Goal: Transaction & Acquisition: Purchase product/service

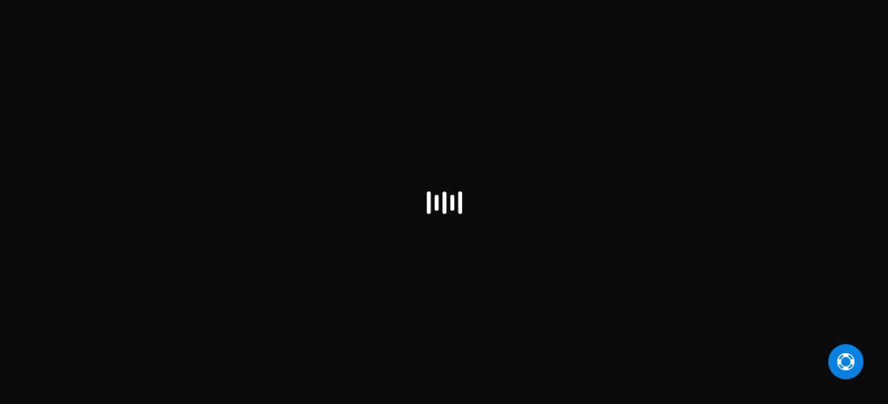
scroll to position [33, 0]
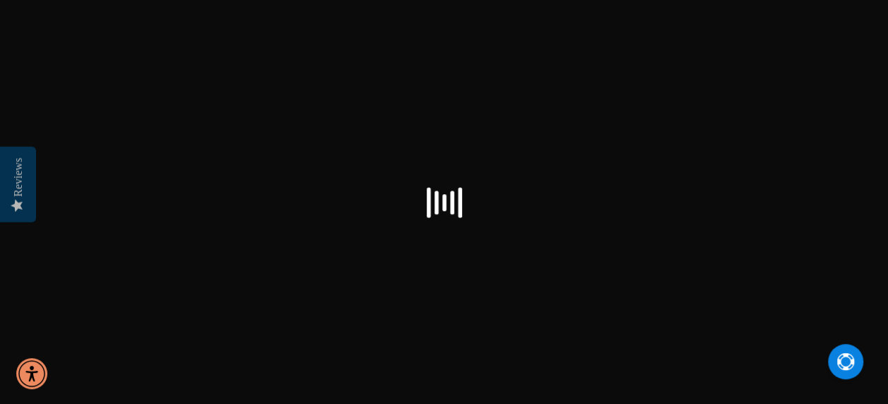
checkbox input "false"
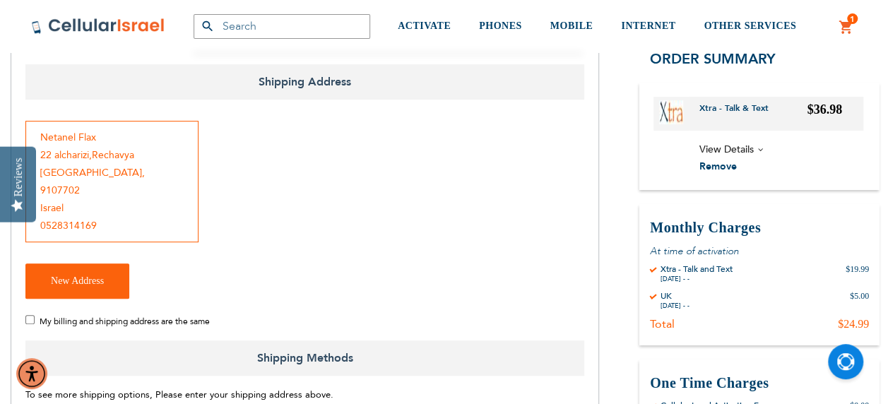
scroll to position [212, 0]
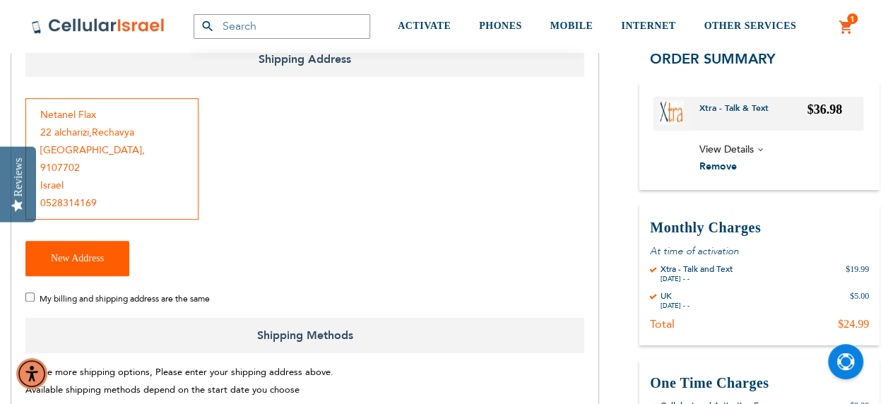
click at [62, 253] on span "New Address" at bounding box center [77, 258] width 53 height 11
select select "US"
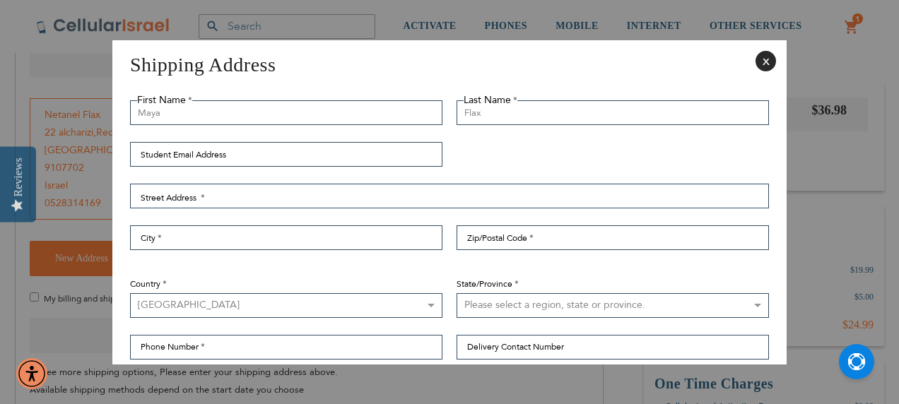
click at [755, 62] on button "Close" at bounding box center [765, 61] width 20 height 20
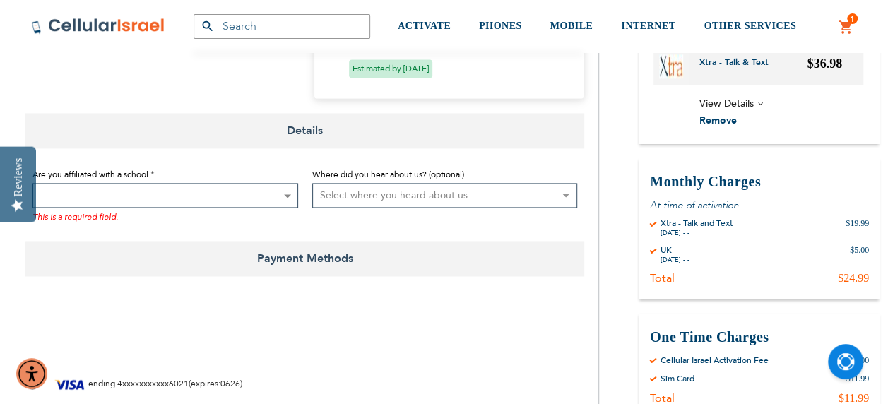
scroll to position [989, 0]
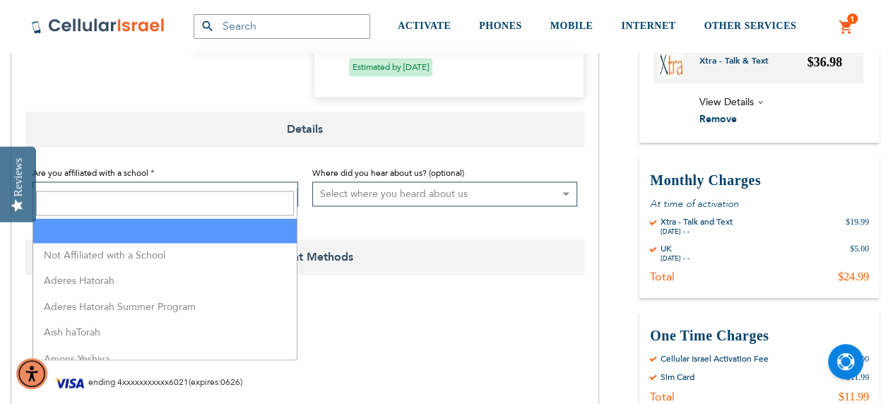
click at [119, 182] on span at bounding box center [166, 194] width 266 height 25
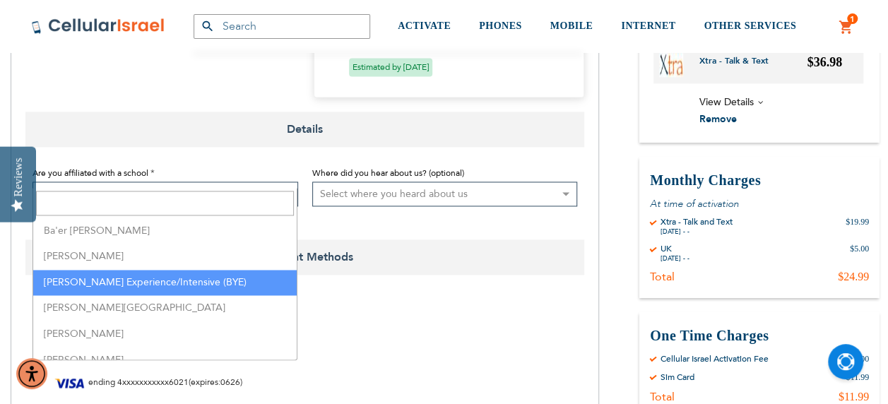
scroll to position [495, 0]
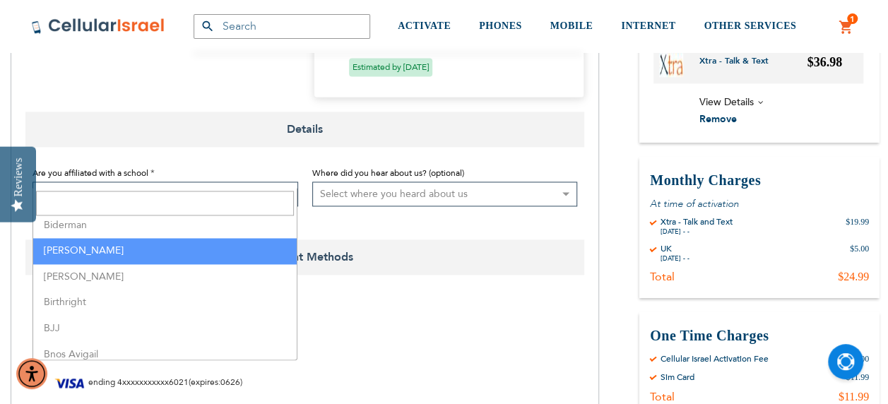
select select "25"
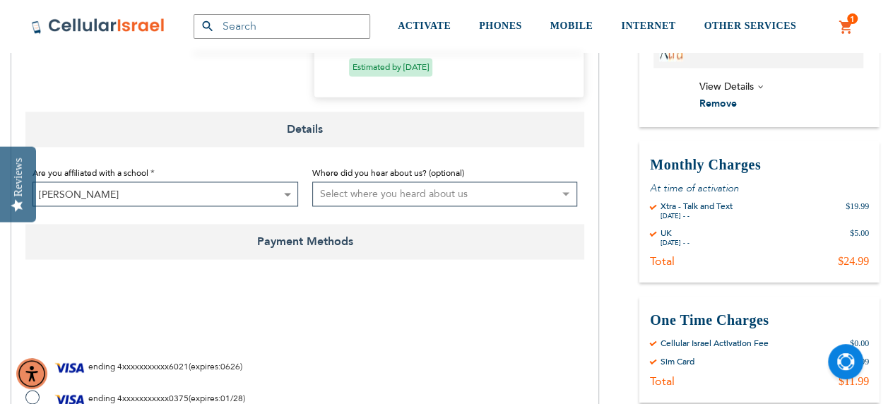
click at [350, 182] on select "Select where you heard about us Existing Customer Friend Other School/Group BP …" at bounding box center [445, 194] width 266 height 25
select select "2"
click at [312, 182] on select "Select where you heard about us Existing Customer Friend Other School/Group BP …" at bounding box center [445, 194] width 266 height 25
checkbox input "true"
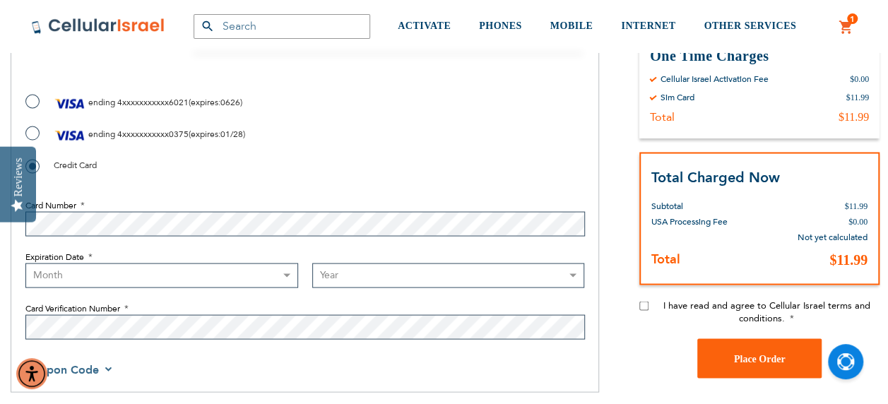
scroll to position [1272, 0]
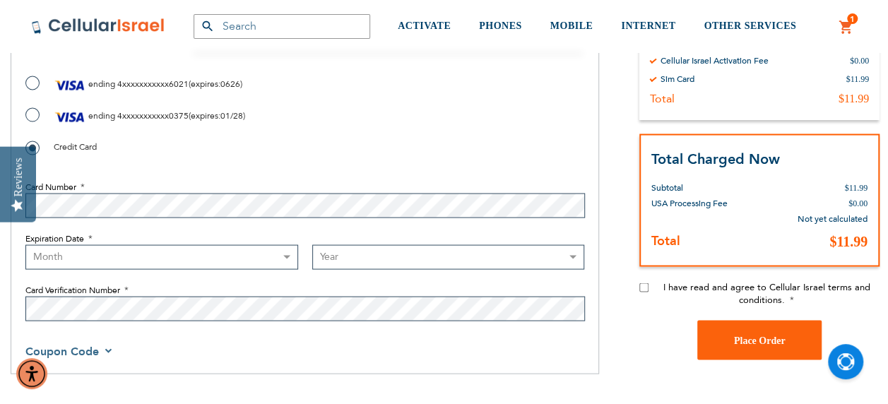
click at [88, 247] on select "Month [DATE] - [DATE] - [DATE] - [DATE] - [DATE] - [DATE] - [DATE] - [DATE] - […" at bounding box center [161, 257] width 273 height 25
select select "10"
click at [25, 245] on select "Month [DATE] - [DATE] - [DATE] - [DATE] - [DATE] - [DATE] - [DATE] - [DATE] - […" at bounding box center [161, 257] width 273 height 25
click at [365, 245] on select "Year [DATE] 2026 2027 2028 2029 2030 2031 2032 2033 2034 2035 2036 2037 2038 20…" at bounding box center [448, 257] width 273 height 25
select select "2030"
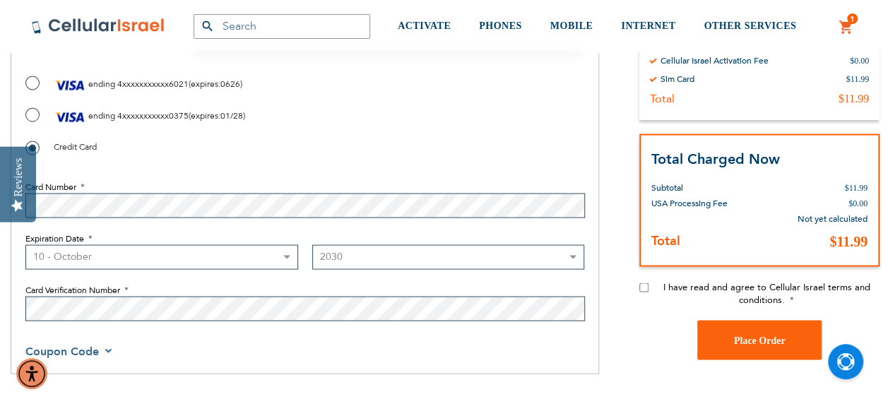
click at [312, 245] on select "Year [DATE] 2026 2027 2028 2029 2030 2031 2032 2033 2034 2035 2036 2037 2038 20…" at bounding box center [448, 257] width 273 height 25
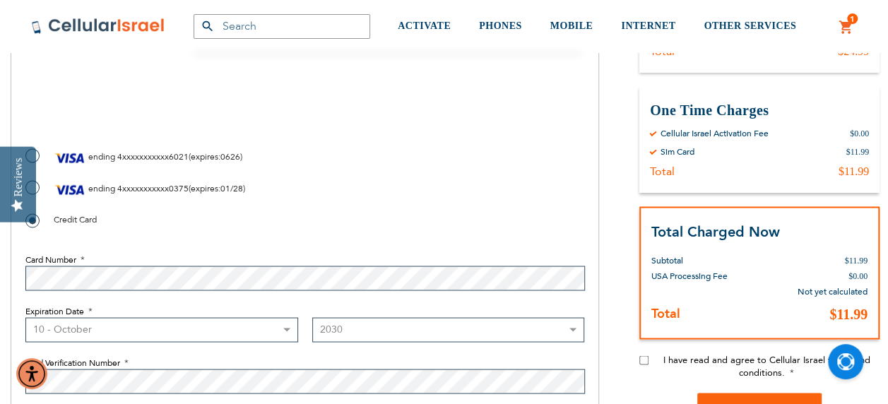
scroll to position [1131, 0]
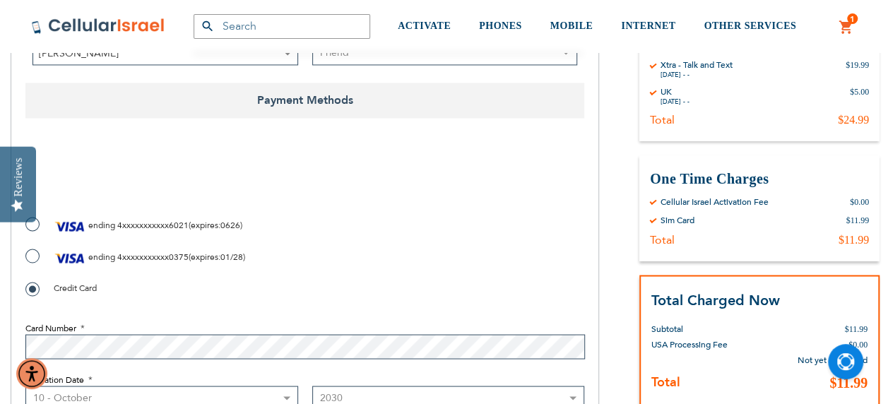
checkbox input "true"
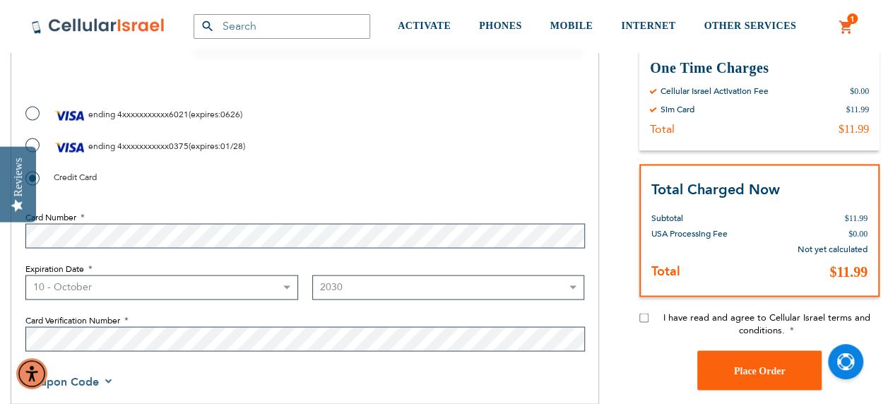
scroll to position [1343, 0]
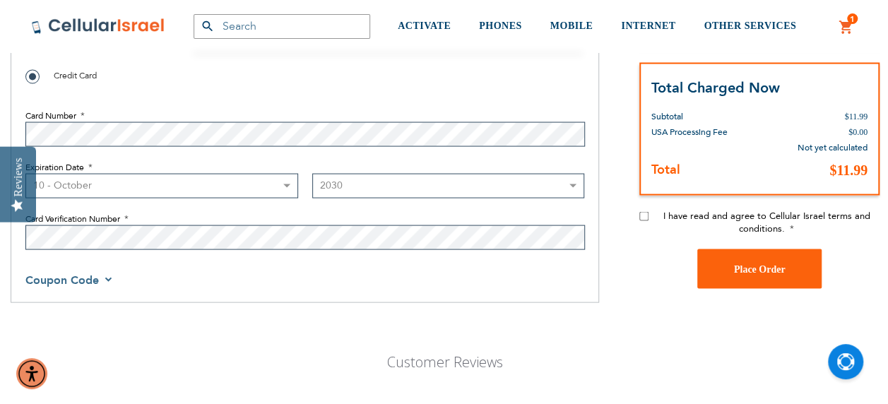
click at [648, 212] on input "I have read and agree to Cellular Israel terms and conditions." at bounding box center [644, 216] width 9 height 9
checkbox input "true"
click at [735, 264] on span "Place Order" at bounding box center [760, 269] width 52 height 11
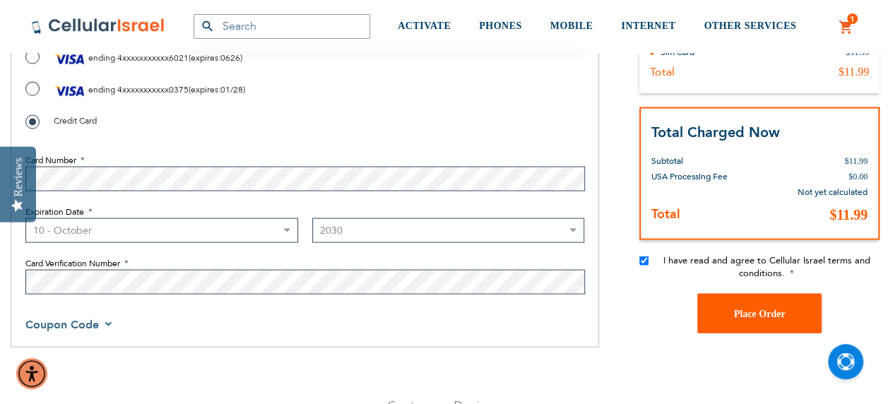
scroll to position [1387, 0]
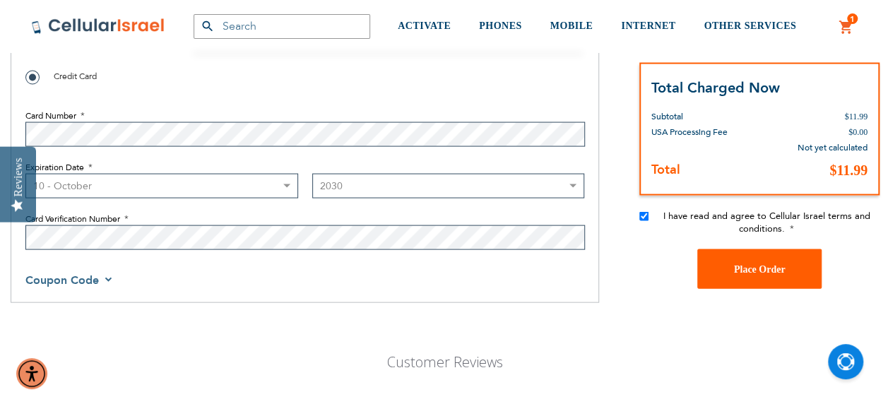
click at [779, 264] on span "Place Order" at bounding box center [760, 269] width 52 height 11
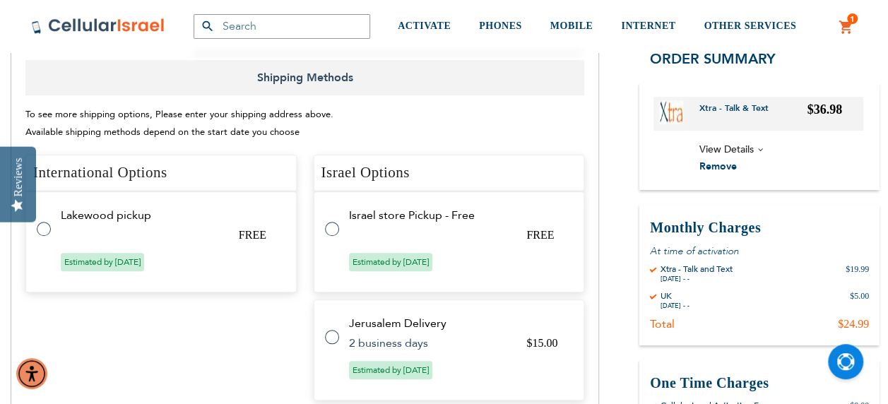
scroll to position [539, 0]
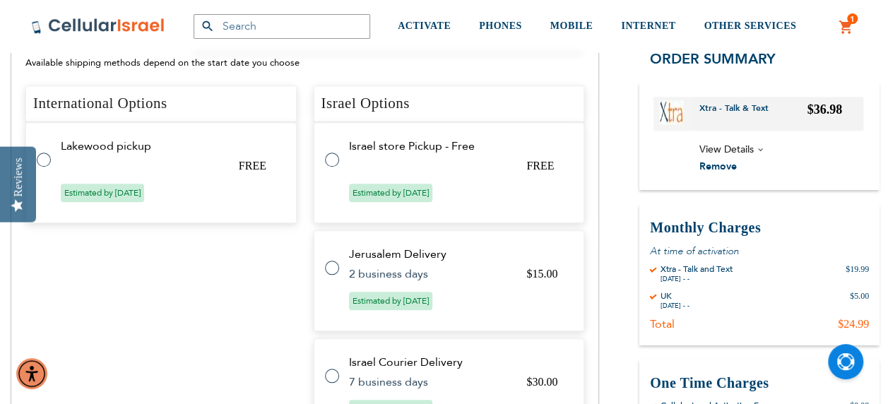
checkbox input "false"
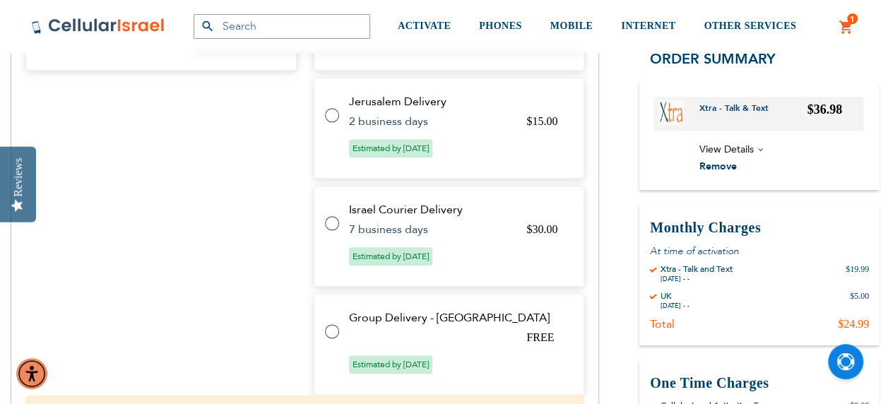
scroll to position [713, 0]
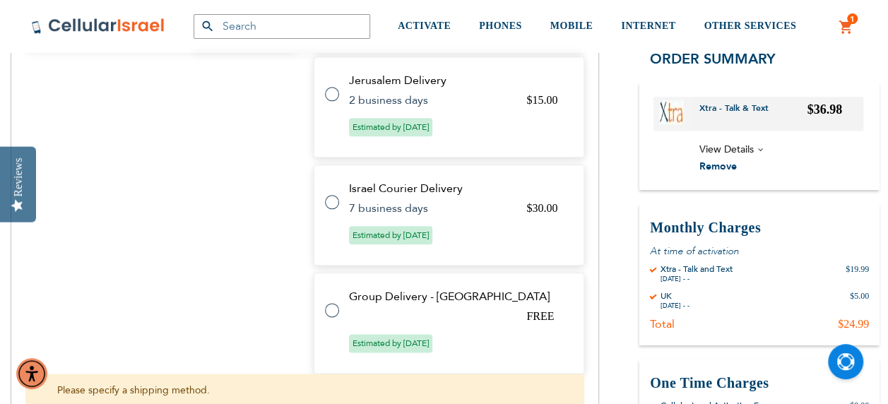
click at [329, 302] on label at bounding box center [339, 302] width 28 height 0
checkbox input "true"
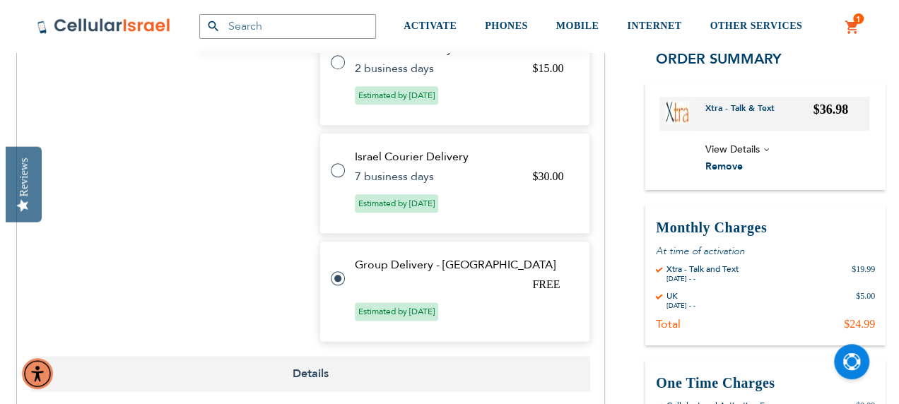
scroll to position [681, 0]
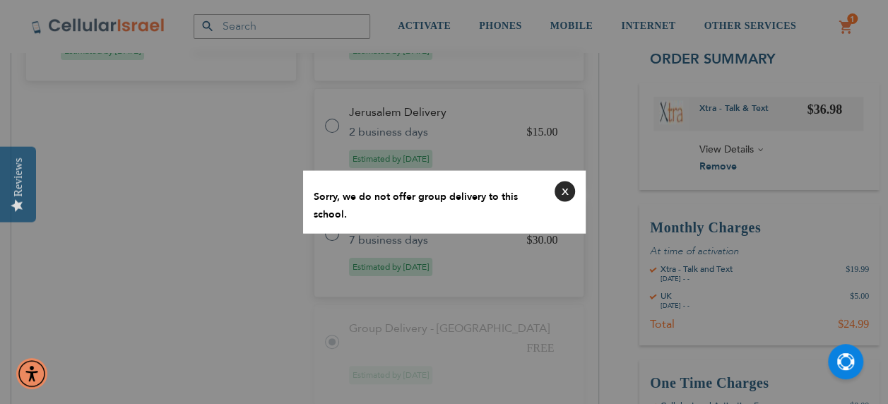
radio input "false"
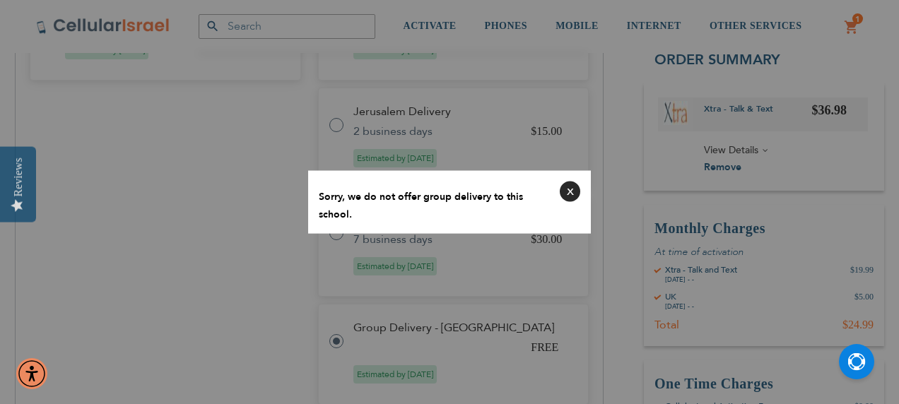
radio input "false"
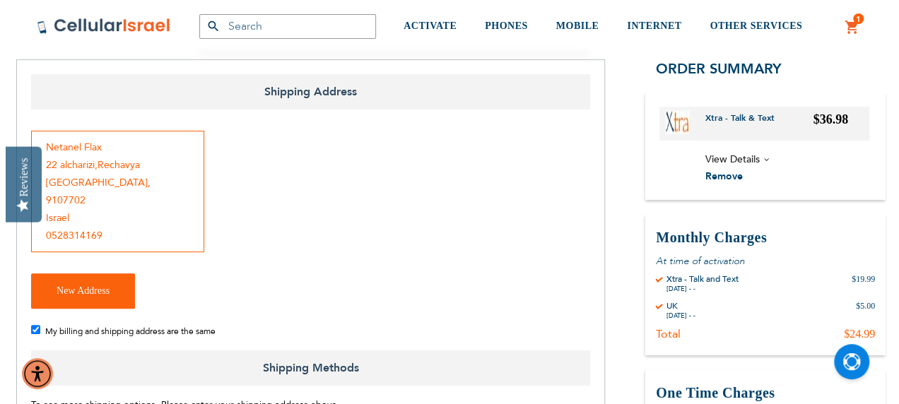
scroll to position [116, 0]
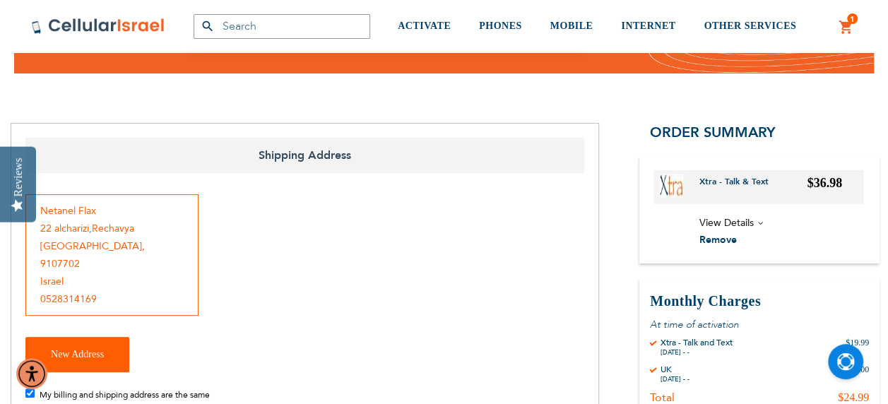
click at [59, 349] on span "New Address" at bounding box center [77, 354] width 53 height 11
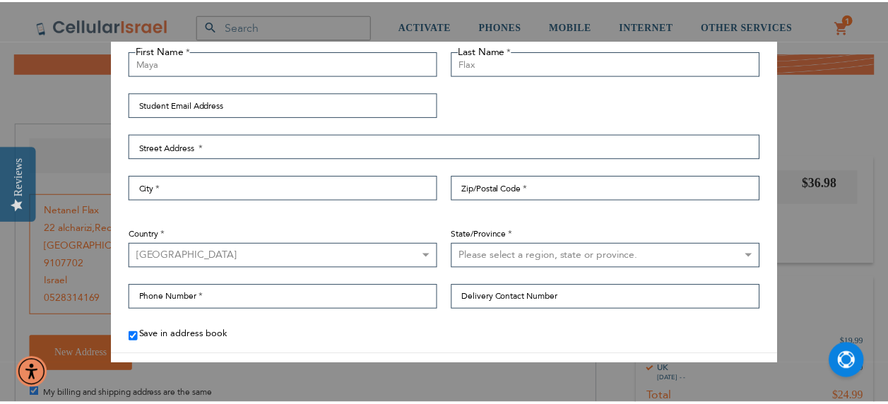
scroll to position [98, 0]
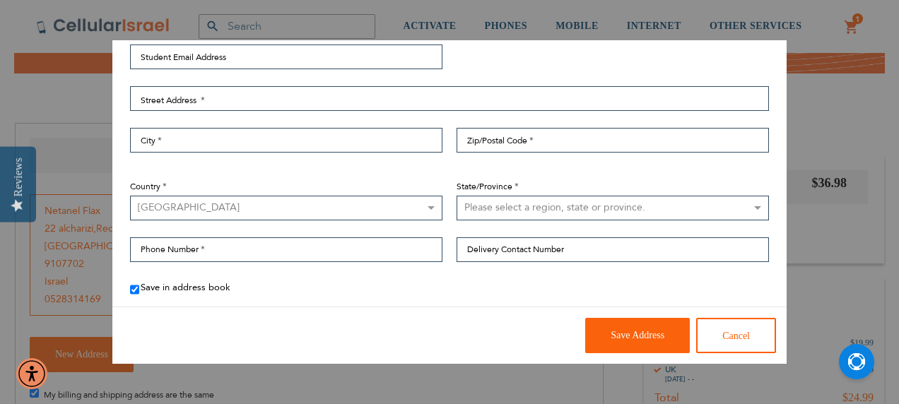
click at [721, 326] on button "Cancel" at bounding box center [736, 335] width 80 height 35
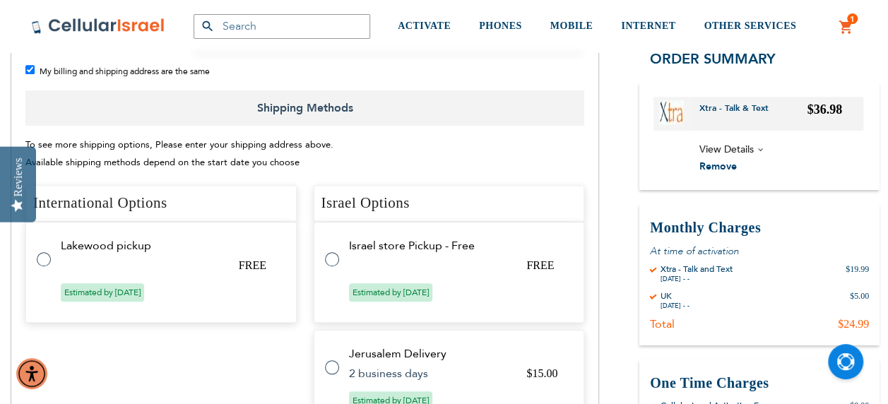
scroll to position [540, 0]
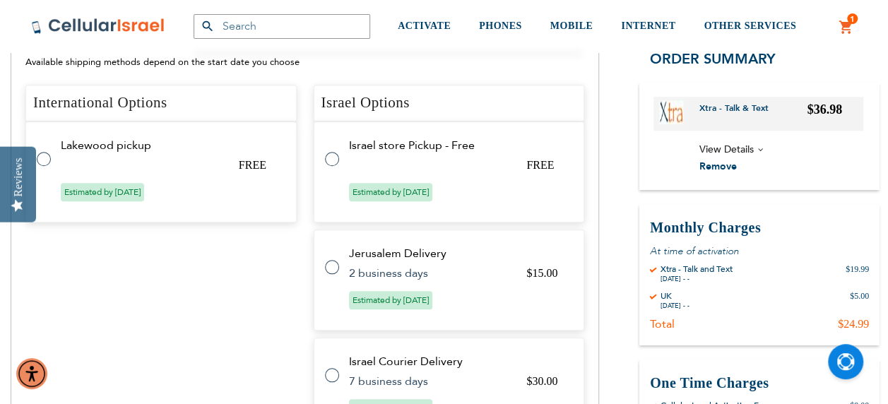
click at [332, 151] on label at bounding box center [339, 151] width 28 height 0
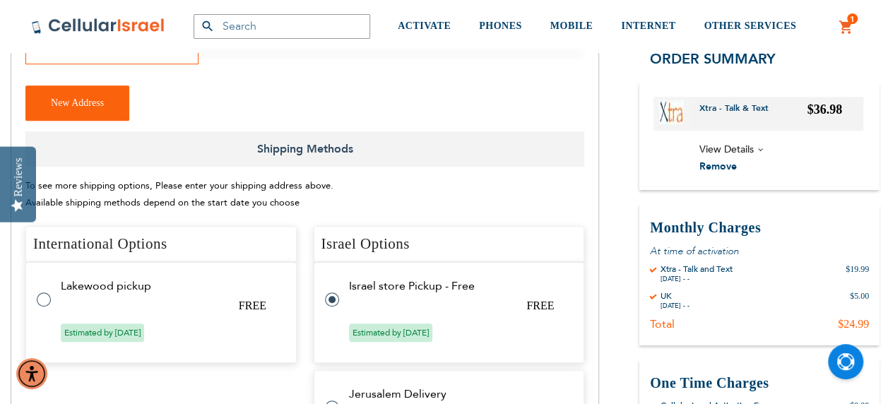
scroll to position [438, 0]
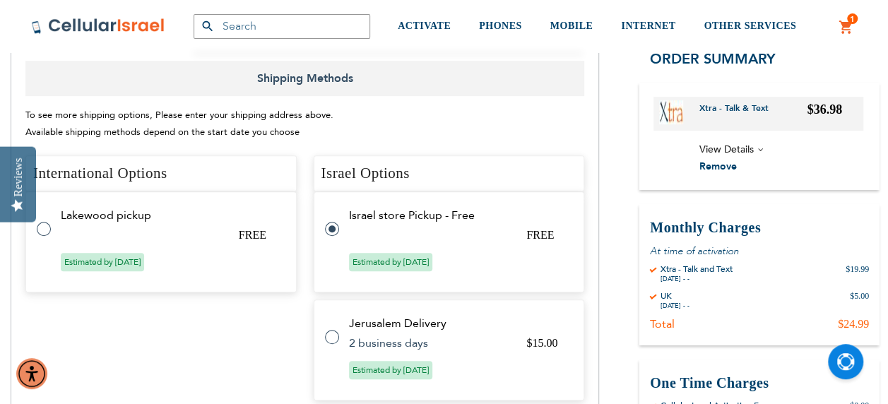
click at [387, 337] on td "2 business days" at bounding box center [429, 343] width 160 height 13
radio input "false"
radio input "true"
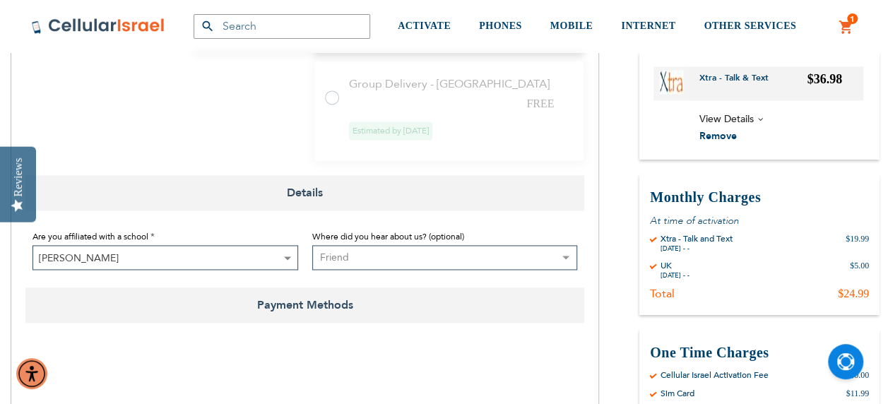
scroll to position [1074, 0]
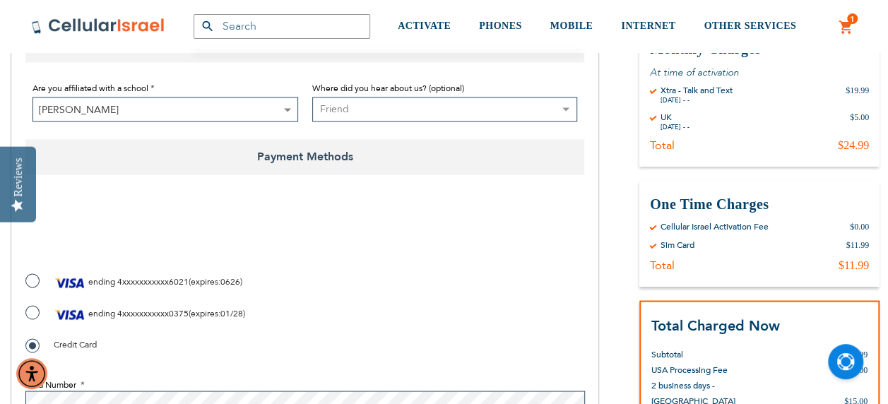
checkbox input "true"
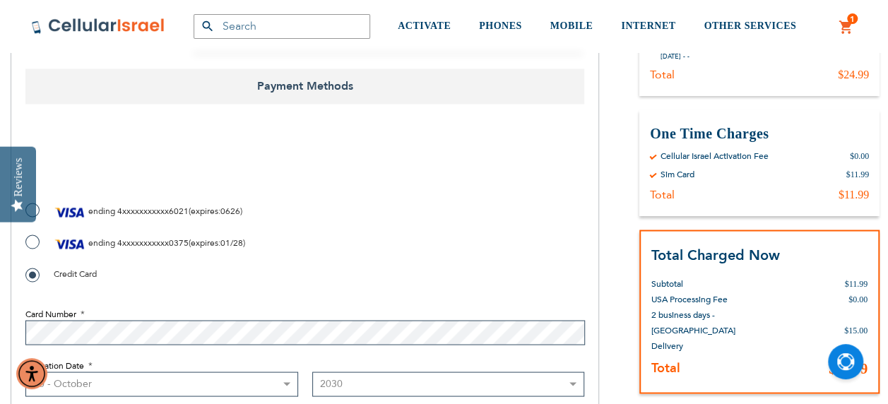
scroll to position [1215, 0]
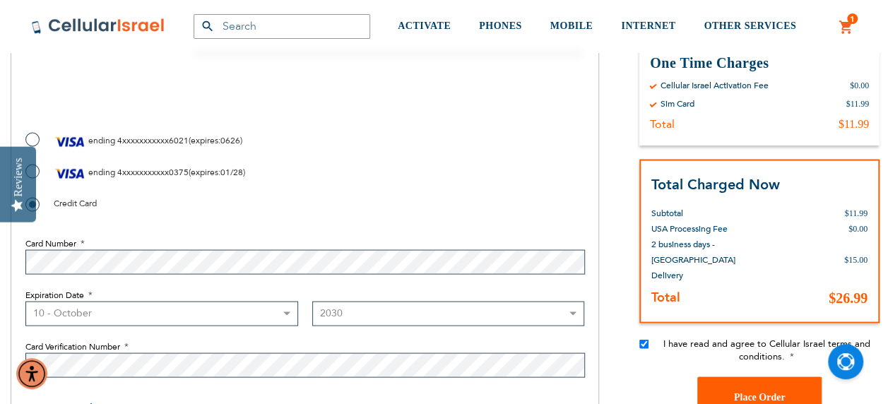
click at [741, 391] on span "Place Order" at bounding box center [760, 396] width 52 height 11
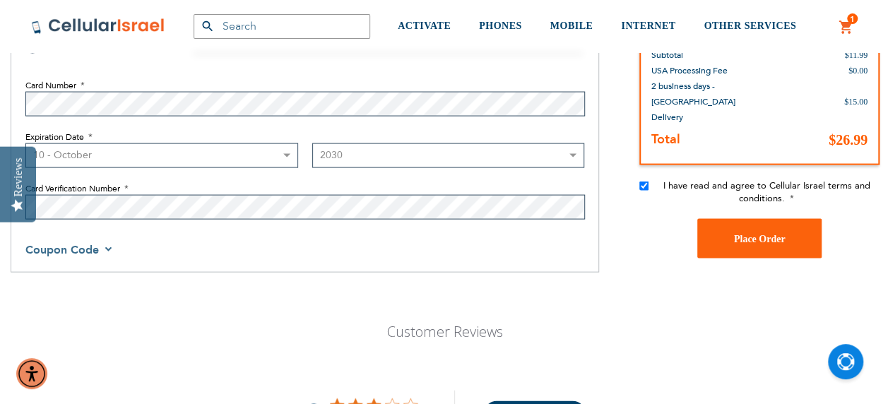
scroll to position [1429, 0]
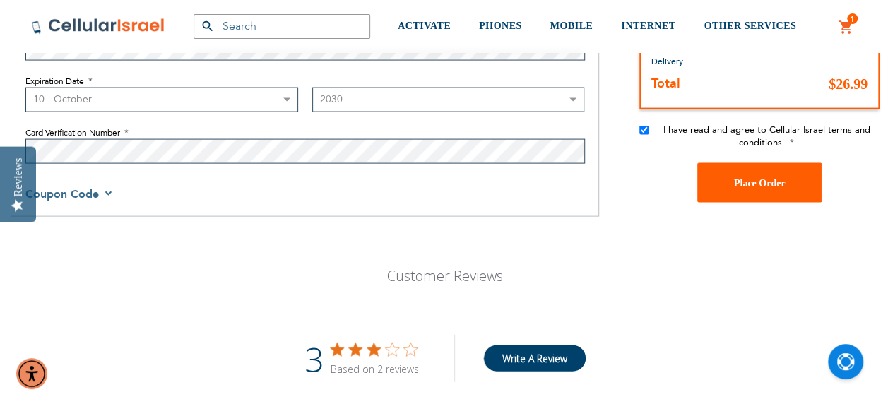
click at [763, 177] on span "Place Order" at bounding box center [760, 182] width 52 height 11
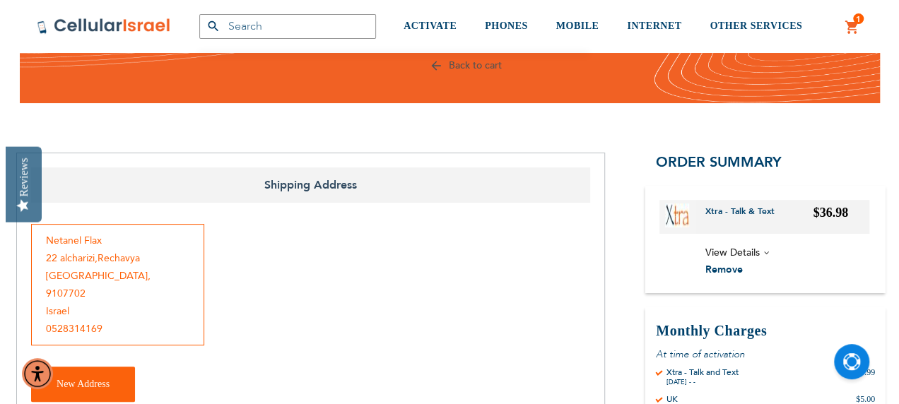
scroll to position [228, 0]
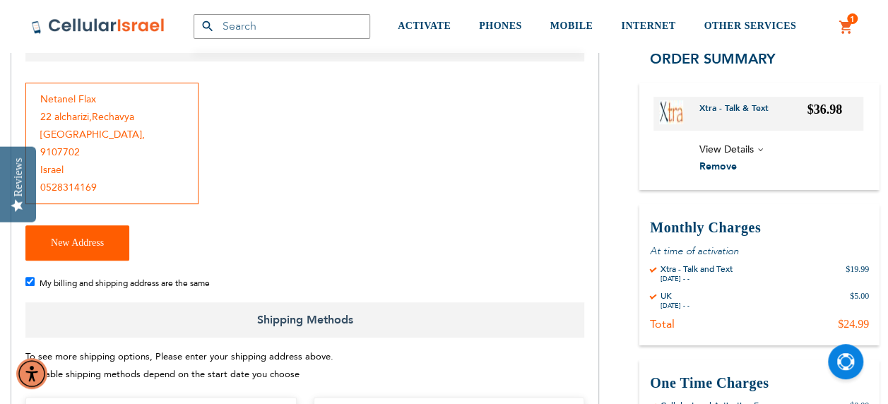
click at [107, 232] on button "New Address" at bounding box center [77, 242] width 104 height 35
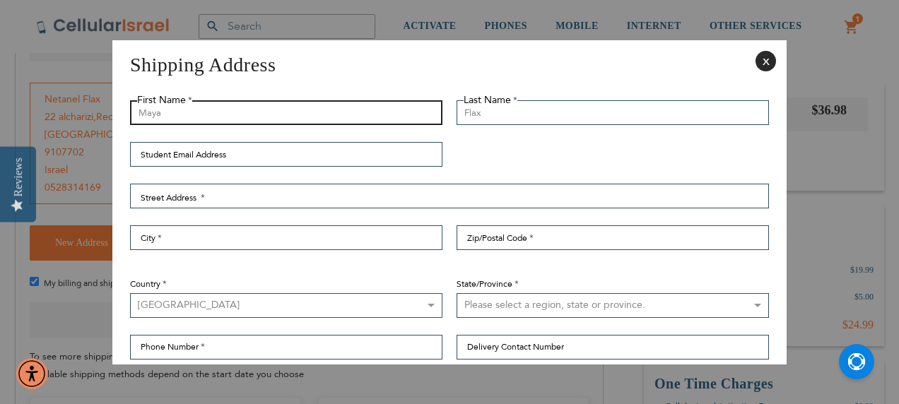
drag, startPoint x: 231, startPoint y: 114, endPoint x: 103, endPoint y: 124, distance: 128.2
click at [104, 124] on aside "Shipping Address Close First Name Maya Last Name Flax Student Email Address Str…" at bounding box center [449, 202] width 899 height 404
type input "[PERSON_NAME]"
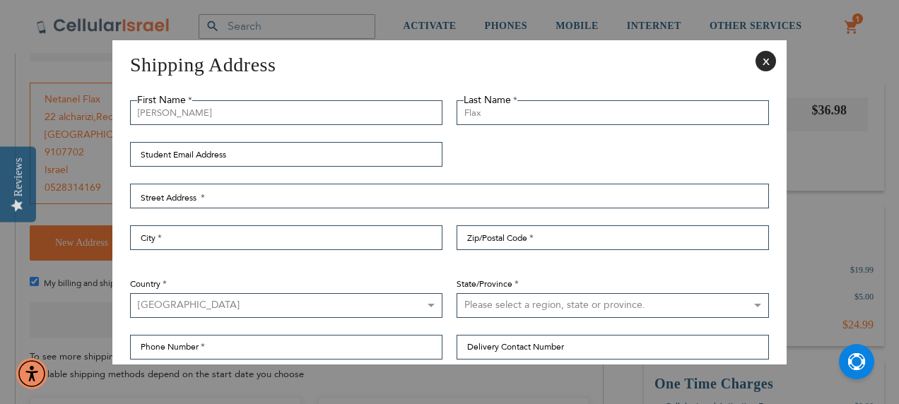
select select "GB"
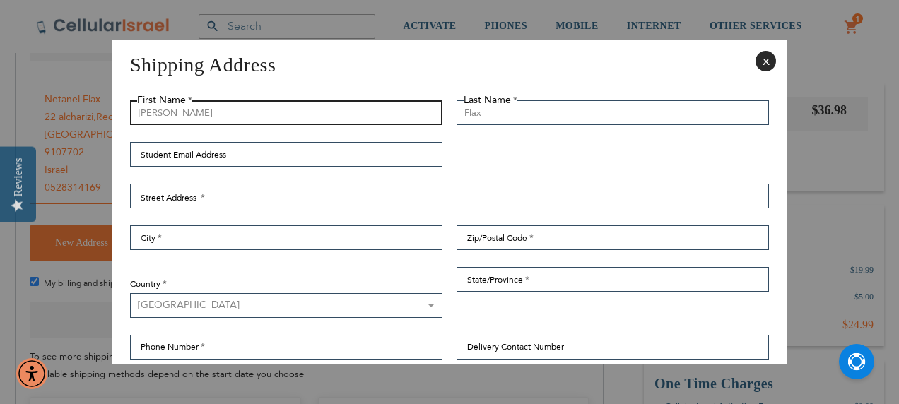
type input "[PERSON_NAME]"
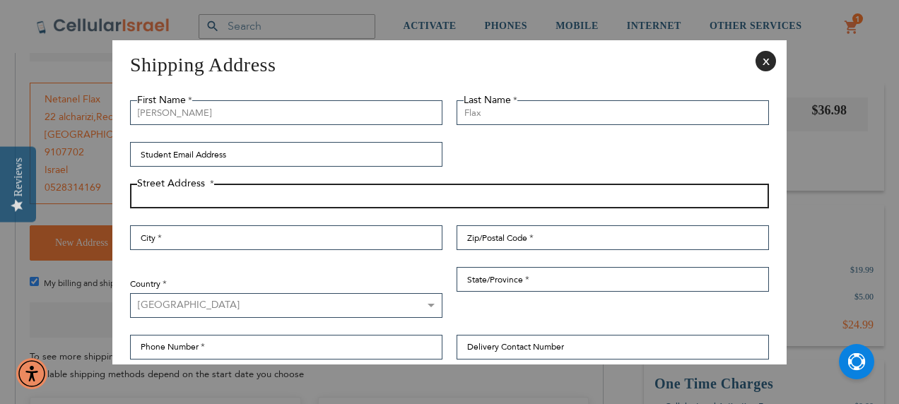
click at [223, 198] on input "Street Address: Line 1" at bounding box center [449, 196] width 639 height 25
type input "22 Al charizi"
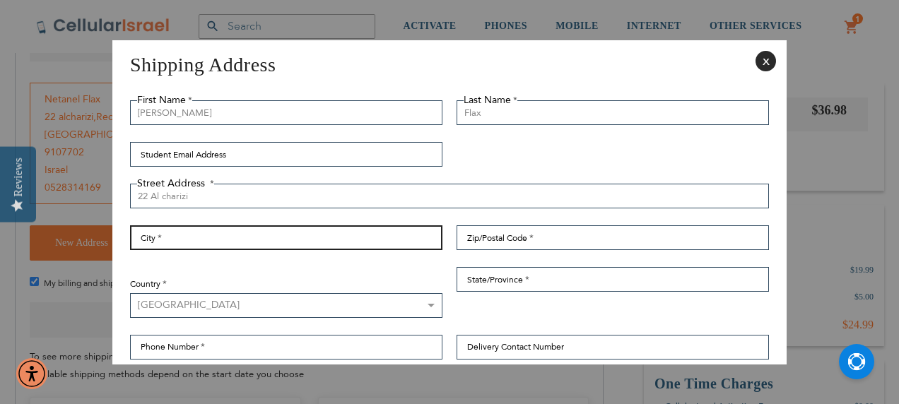
type input "[GEOGRAPHIC_DATA]"
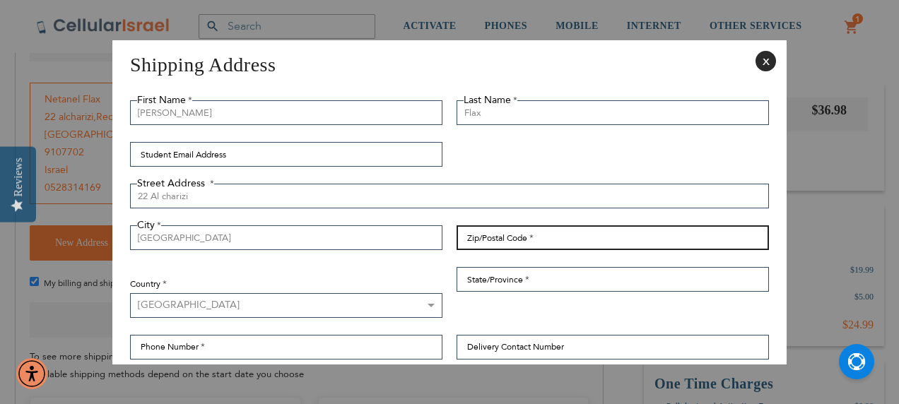
click at [492, 240] on input "Zip/Postal Code" at bounding box center [613, 237] width 312 height 25
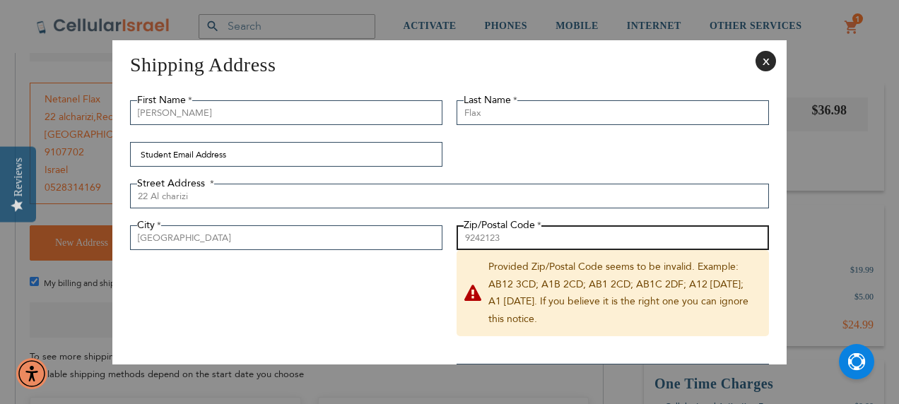
scroll to position [141, 0]
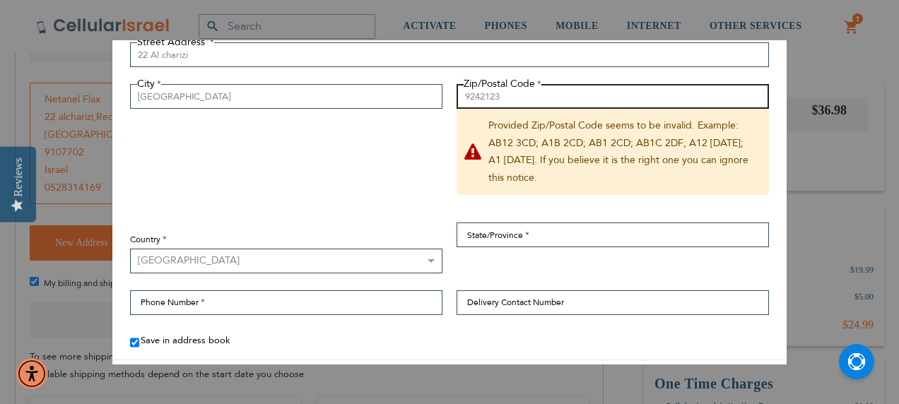
type input "9242123"
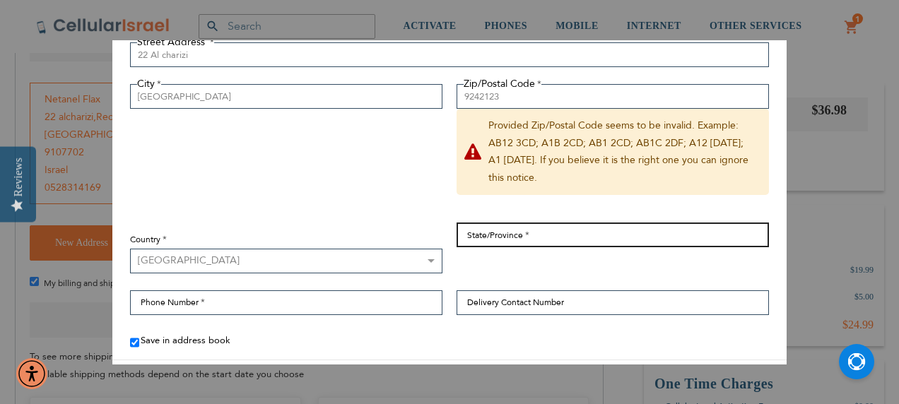
click at [480, 230] on input "State/Province" at bounding box center [613, 235] width 312 height 25
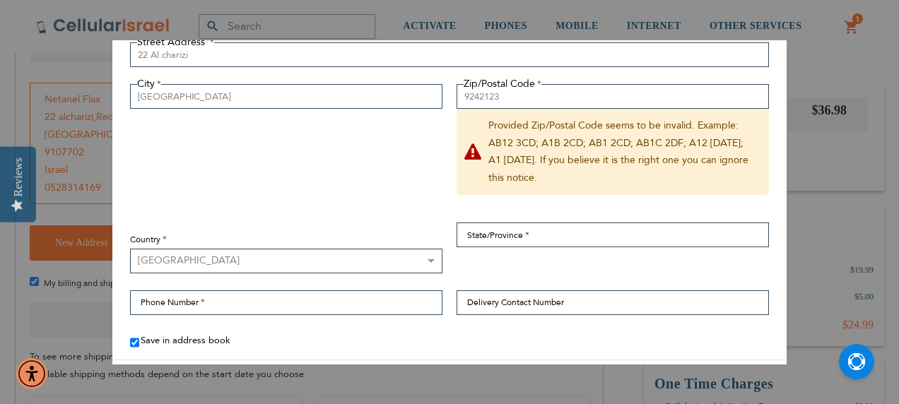
click at [304, 262] on select "[GEOGRAPHIC_DATA] [GEOGRAPHIC_DATA] [GEOGRAPHIC_DATA] [GEOGRAPHIC_DATA] [GEOGRA…" at bounding box center [286, 261] width 312 height 25
select select "IL"
click at [130, 249] on select "[GEOGRAPHIC_DATA] [GEOGRAPHIC_DATA] [GEOGRAPHIC_DATA] [GEOGRAPHIC_DATA] [GEOGRA…" at bounding box center [286, 261] width 312 height 25
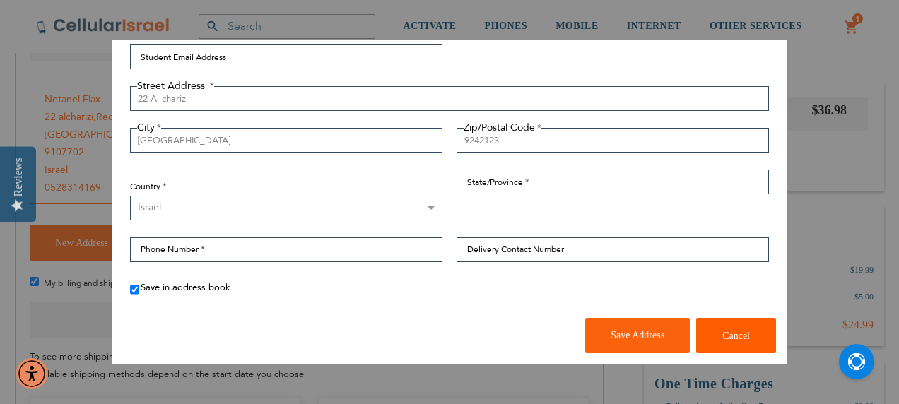
scroll to position [98, 0]
checkbox input "false"
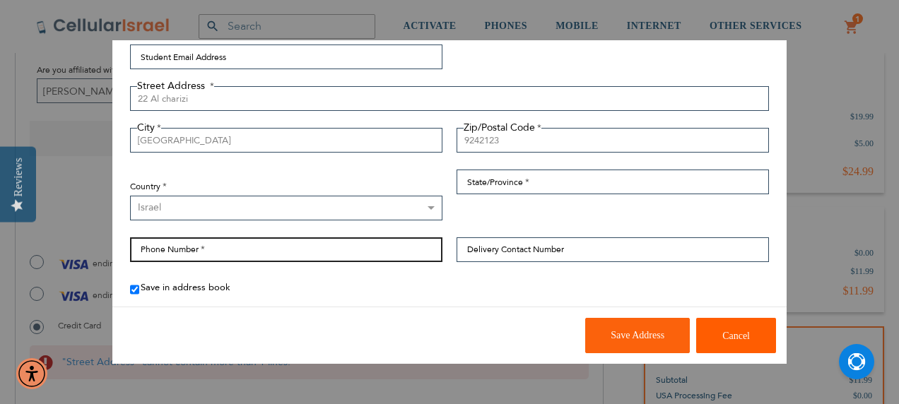
click at [339, 246] on input "Phone Number" at bounding box center [286, 249] width 312 height 25
type input "447956301198"
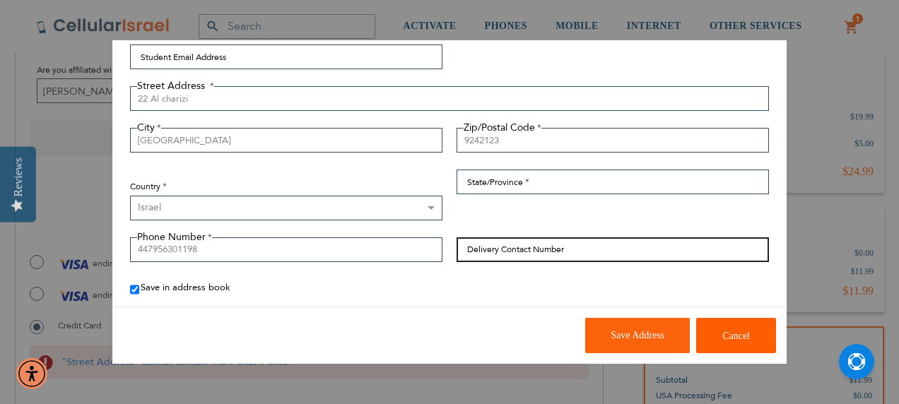
click at [483, 245] on input "Delivery Contact Number" at bounding box center [613, 249] width 312 height 25
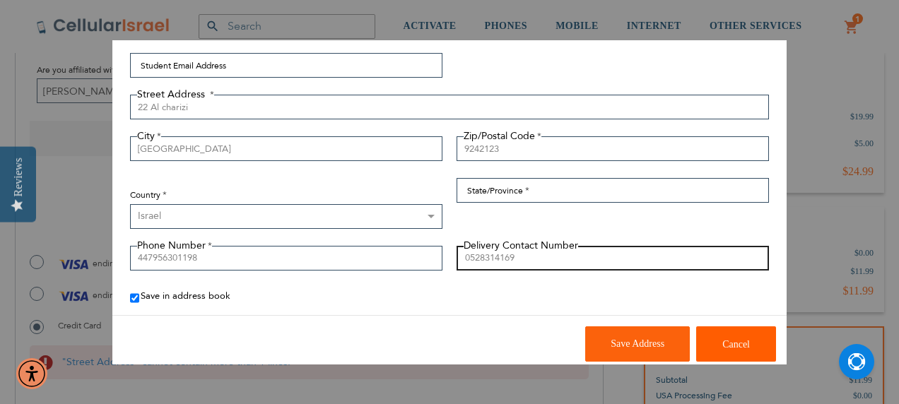
scroll to position [98, 0]
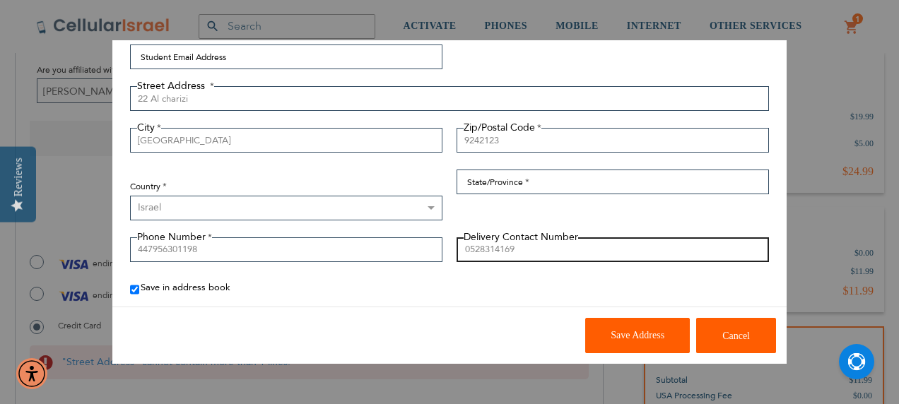
type input "0528314169"
click at [622, 335] on span "Save Address" at bounding box center [638, 335] width 54 height 11
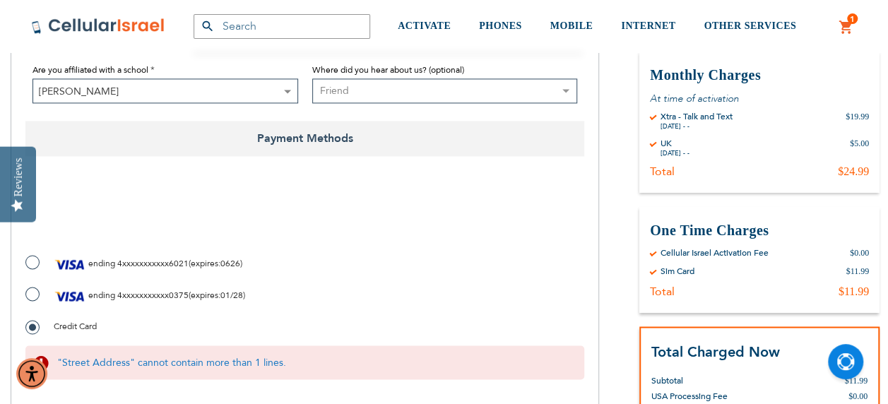
scroll to position [0, 0]
checkbox input "true"
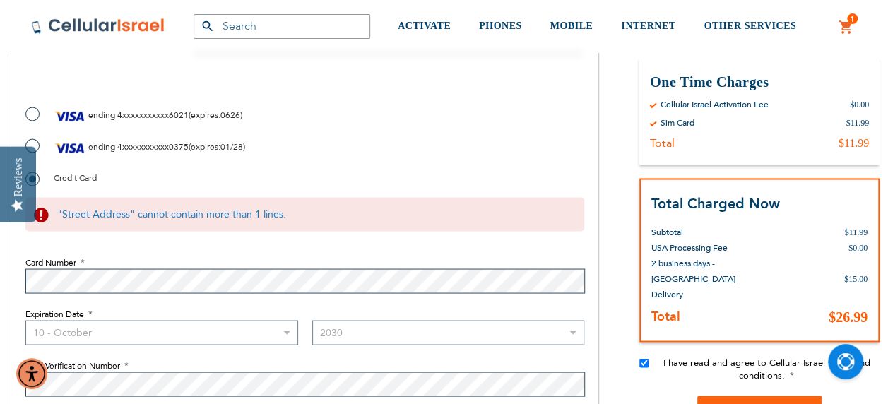
scroll to position [1326, 0]
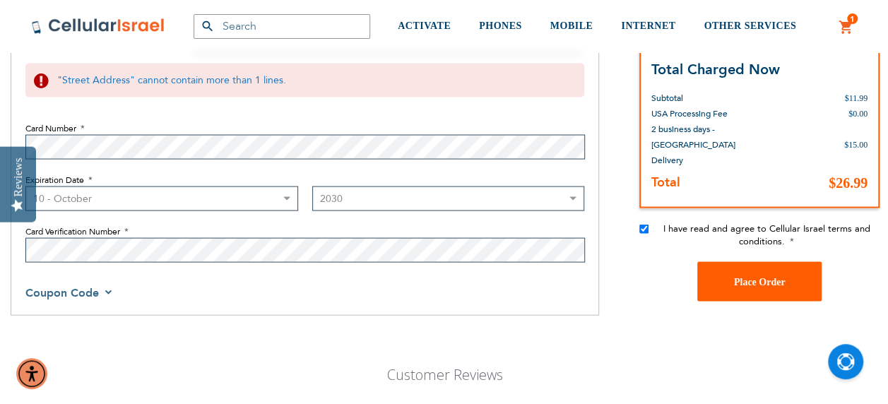
click at [791, 266] on button "Place Order" at bounding box center [759, 281] width 124 height 40
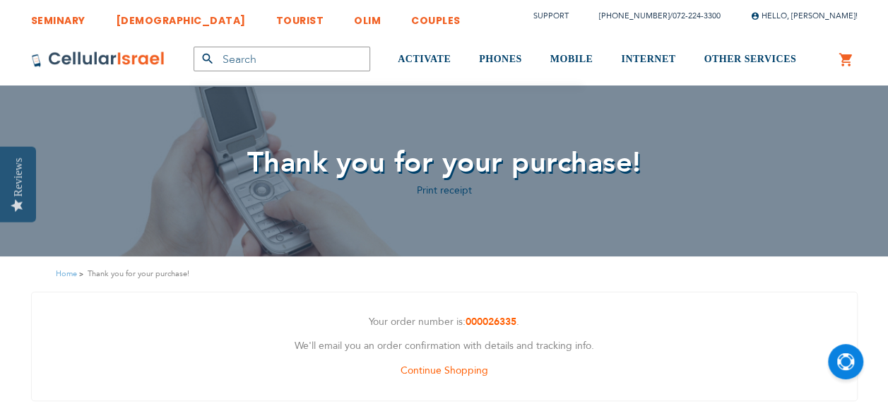
scroll to position [33, 0]
